Goal: Book appointment/travel/reservation

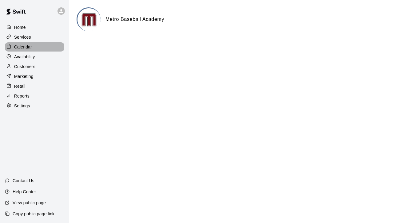
click at [22, 46] on p "Calendar" at bounding box center [23, 47] width 18 height 6
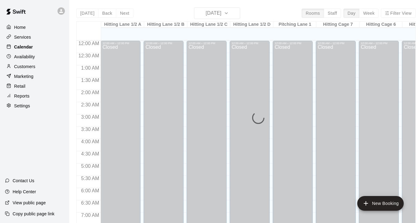
scroll to position [382, 0]
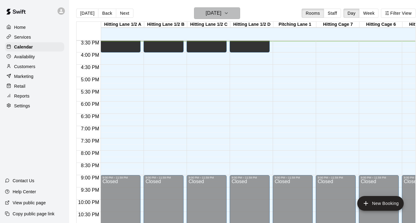
click at [229, 14] on icon "button" at bounding box center [226, 13] width 5 height 7
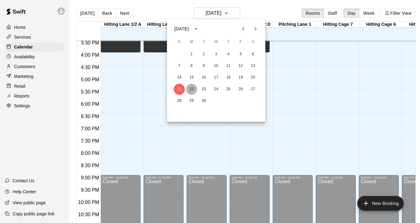
click at [192, 91] on button "22" at bounding box center [191, 89] width 11 height 11
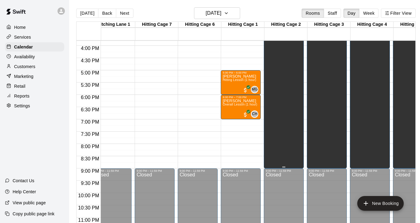
scroll to position [0, 181]
click at [229, 14] on icon "button" at bounding box center [226, 13] width 5 height 7
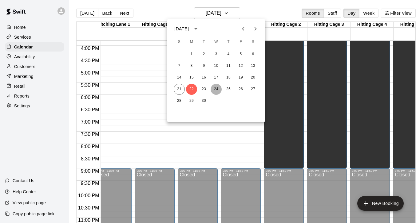
click at [218, 89] on button "24" at bounding box center [215, 89] width 11 height 11
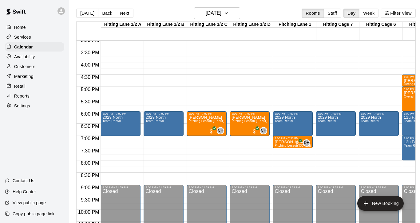
scroll to position [379, 0]
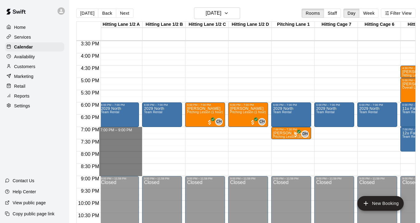
drag, startPoint x: 117, startPoint y: 129, endPoint x: 121, endPoint y: 171, distance: 42.6
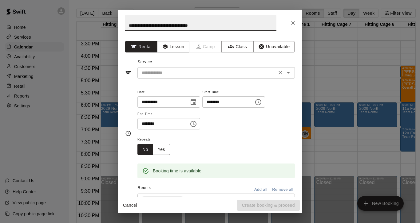
type input "**********"
click at [175, 74] on input "text" at bounding box center [206, 73] width 135 height 8
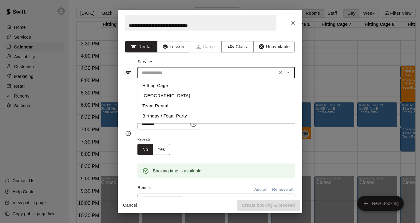
click at [164, 109] on li "Team Rental" at bounding box center [215, 106] width 157 height 10
type input "**********"
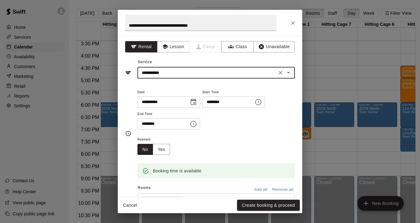
click at [197, 103] on icon "Choose date, selected date is Sep 24, 2025" at bounding box center [193, 102] width 7 height 7
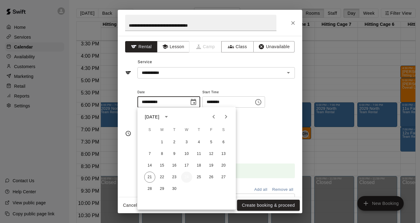
click at [184, 177] on button "24" at bounding box center [186, 177] width 11 height 11
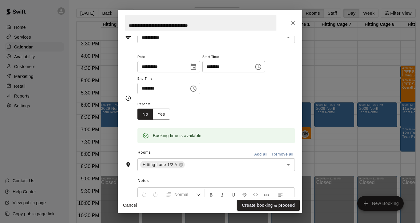
scroll to position [43, 0]
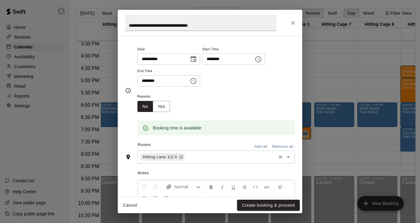
click at [203, 155] on input "text" at bounding box center [230, 158] width 89 height 8
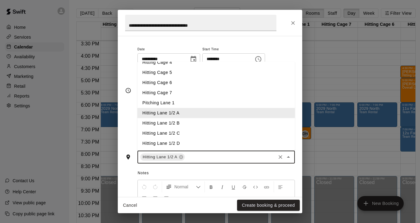
scroll to position [37, 0]
click at [168, 118] on li "Hitting Lane 1/2 B" at bounding box center [215, 123] width 157 height 10
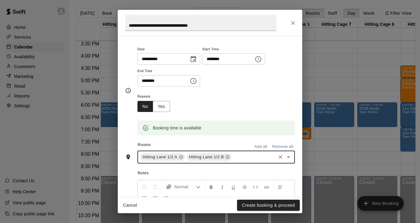
click at [243, 160] on div "Hitting Lane 1/2 A Hitting Lane 1/2 B ​" at bounding box center [215, 157] width 157 height 13
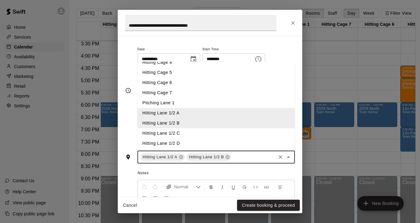
click at [175, 134] on li "Hitting Lane 1/2 C" at bounding box center [215, 133] width 157 height 10
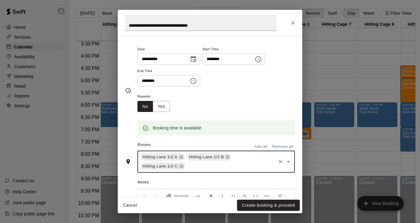
click at [210, 163] on input "text" at bounding box center [230, 167] width 89 height 8
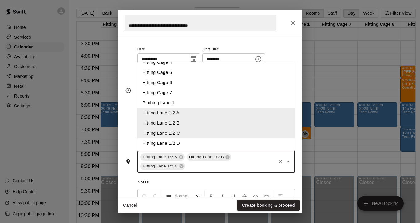
click at [178, 143] on li "Hitting Lane 1/2 D" at bounding box center [215, 144] width 157 height 10
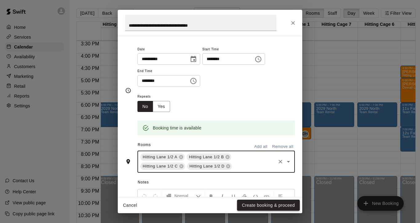
click at [266, 206] on button "Create booking & proceed" at bounding box center [268, 205] width 63 height 11
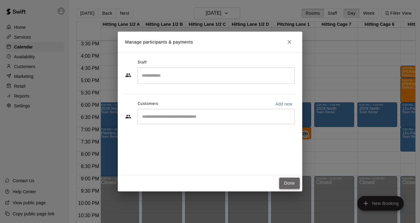
click at [285, 187] on button "Done" at bounding box center [289, 183] width 21 height 11
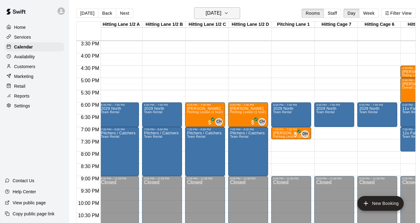
click at [229, 15] on icon "button" at bounding box center [226, 13] width 5 height 7
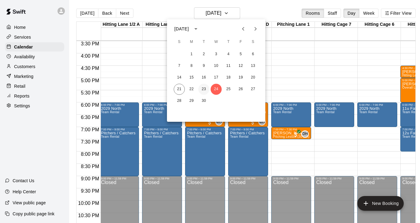
click at [201, 91] on button "23" at bounding box center [203, 89] width 11 height 11
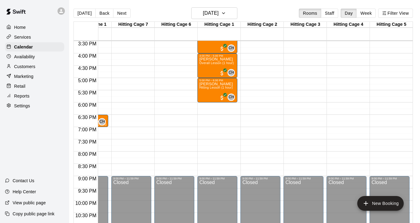
scroll to position [0, 3]
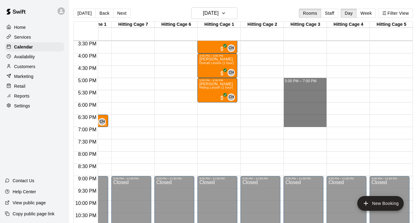
drag, startPoint x: 291, startPoint y: 80, endPoint x: 324, endPoint y: 123, distance: 54.4
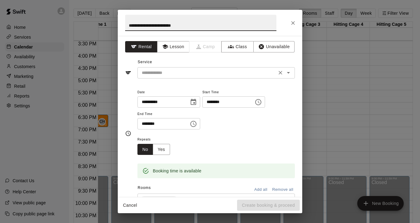
type input "**********"
click at [187, 75] on input "text" at bounding box center [206, 73] width 135 height 8
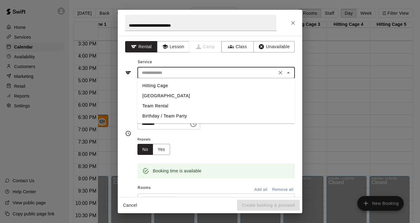
click at [160, 104] on li "Team Rental" at bounding box center [215, 106] width 157 height 10
type input "**********"
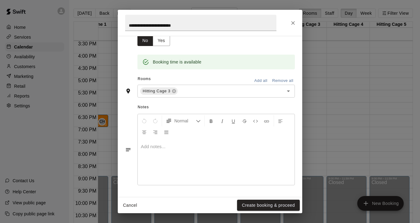
scroll to position [110, 0]
click at [194, 93] on input "text" at bounding box center [226, 92] width 96 height 8
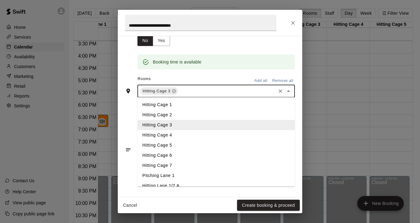
click at [170, 135] on li "Hitting Cage 4" at bounding box center [215, 135] width 157 height 10
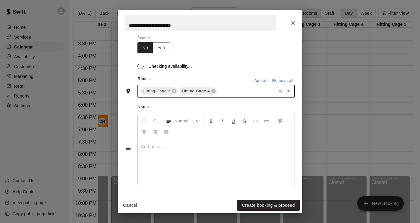
scroll to position [102, 0]
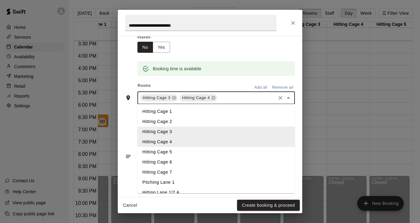
click at [235, 99] on input "text" at bounding box center [246, 98] width 57 height 8
click at [167, 153] on li "Hitting Cage 5" at bounding box center [215, 152] width 157 height 10
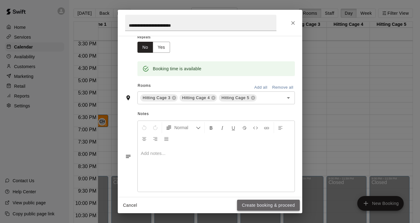
click at [247, 205] on button "Create booking & proceed" at bounding box center [268, 205] width 63 height 11
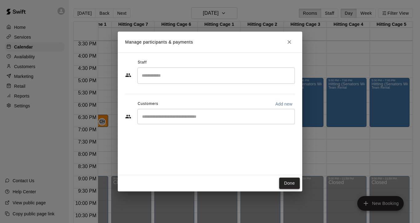
click at [292, 186] on button "Done" at bounding box center [289, 183] width 21 height 11
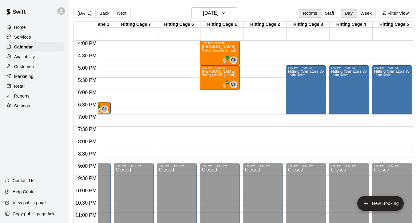
scroll to position [393, 199]
